Goal: Check status: Check status

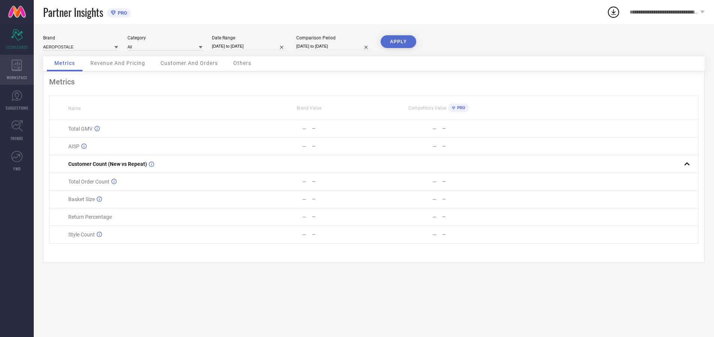
click at [17, 70] on icon at bounding box center [17, 65] width 10 height 11
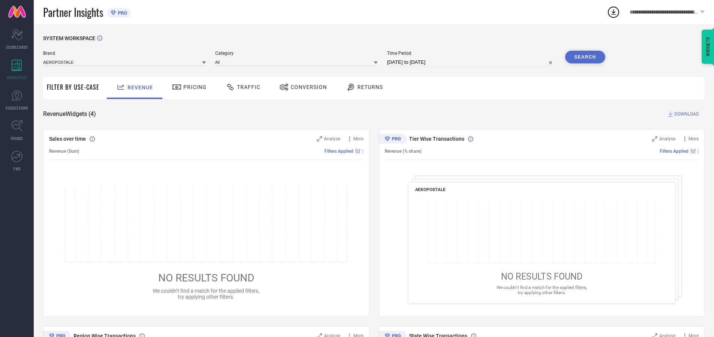
click at [306, 87] on span "Conversion" at bounding box center [309, 87] width 36 height 6
type input "ARROW"
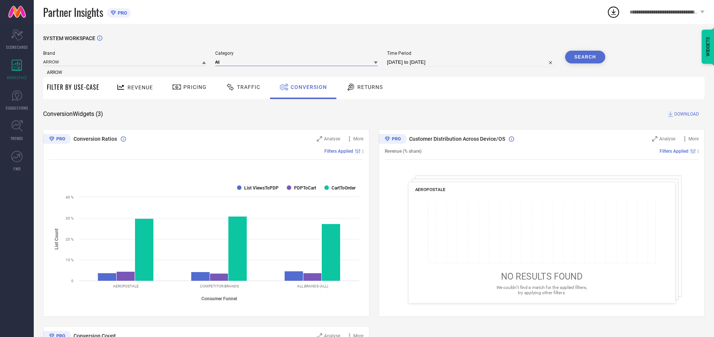
type input "All"
click at [472, 62] on input "[DATE] to [DATE]" at bounding box center [471, 62] width 169 height 9
type input "[DATE] to [DATE]"
click at [585, 57] on button "Search" at bounding box center [585, 57] width 41 height 13
click at [307, 87] on span "Conversion" at bounding box center [309, 87] width 36 height 6
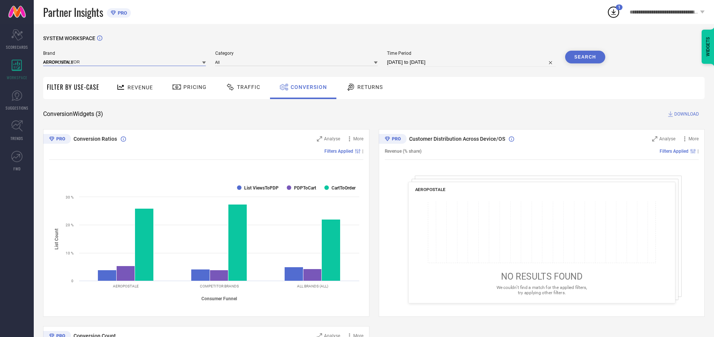
type input "ARROW [US_STATE]"
